Goal: Understand process/instructions

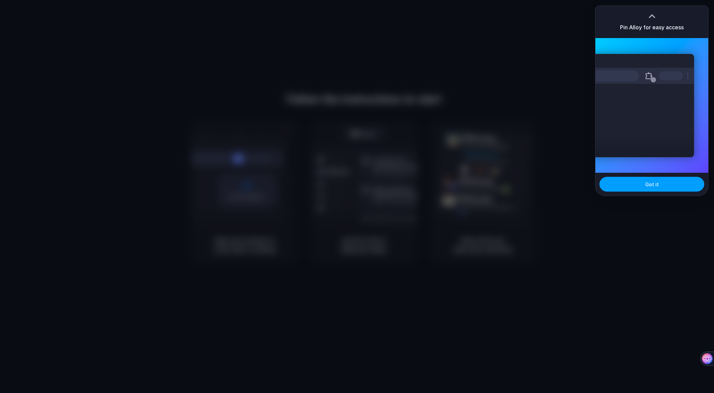
drag, startPoint x: 641, startPoint y: 181, endPoint x: 637, endPoint y: 182, distance: 4.3
click at [639, 182] on button "Got it" at bounding box center [652, 184] width 105 height 15
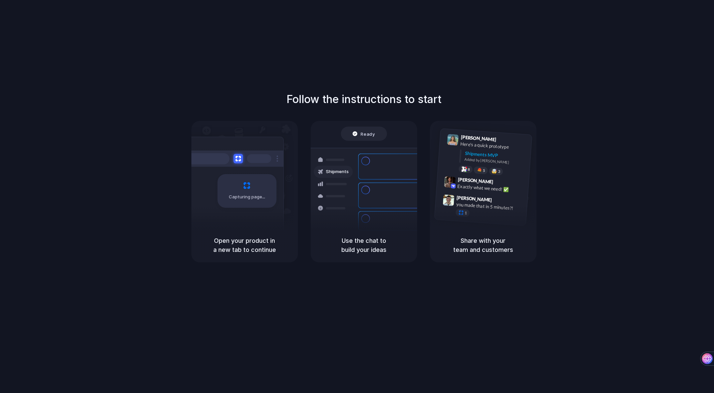
click at [647, 112] on div "Follow the instructions to start Capturing page Open your product in a new tab …" at bounding box center [364, 176] width 714 height 171
